Goal: Transaction & Acquisition: Purchase product/service

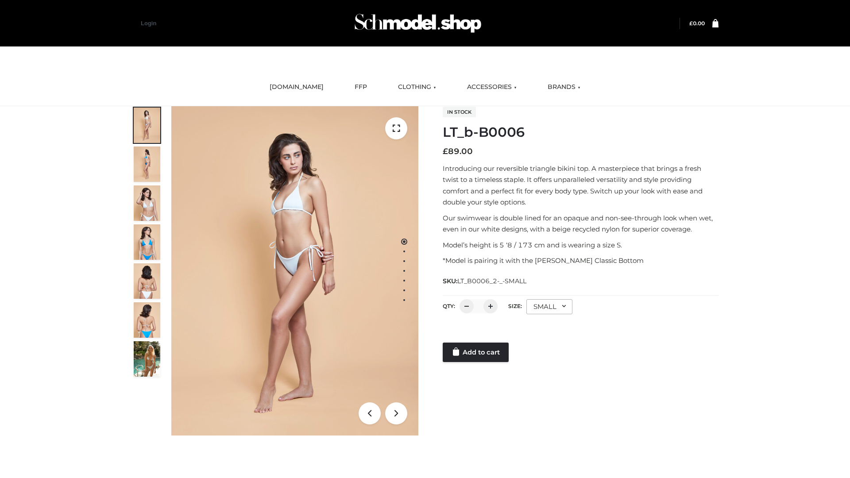
click at [477, 353] on link "Add to cart" at bounding box center [476, 352] width 66 height 19
